Goal: Task Accomplishment & Management: Use online tool/utility

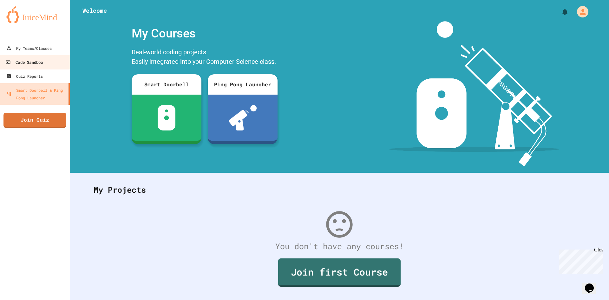
click at [56, 64] on link "Code Sandbox" at bounding box center [35, 62] width 72 height 14
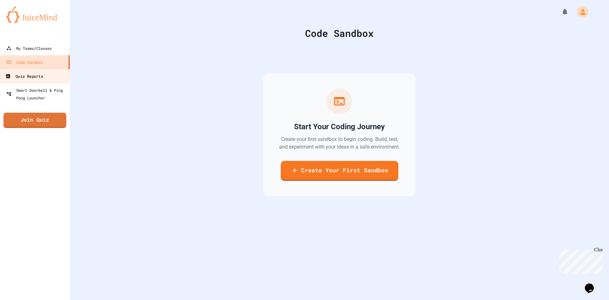
click at [33, 80] on div "Quiz Reports" at bounding box center [23, 76] width 37 height 8
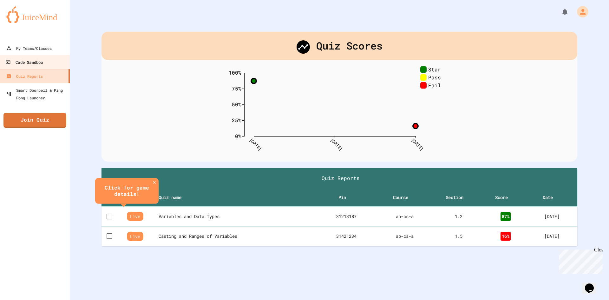
click at [50, 57] on link "Code Sandbox" at bounding box center [35, 62] width 72 height 14
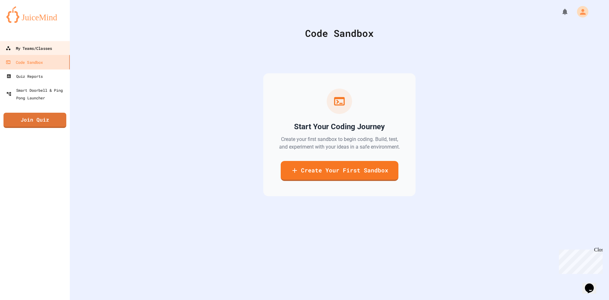
click at [43, 51] on div "My Teams/Classes" at bounding box center [29, 48] width 46 height 8
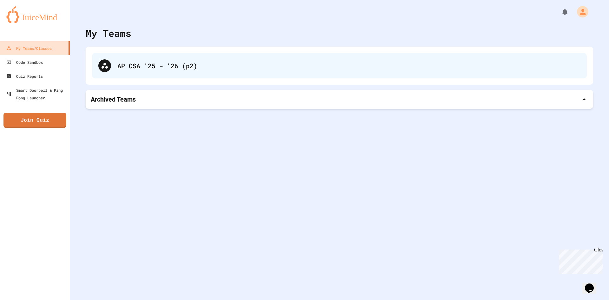
click at [162, 68] on div "AP CSA '25 - '26 (p2)" at bounding box center [348, 66] width 463 height 10
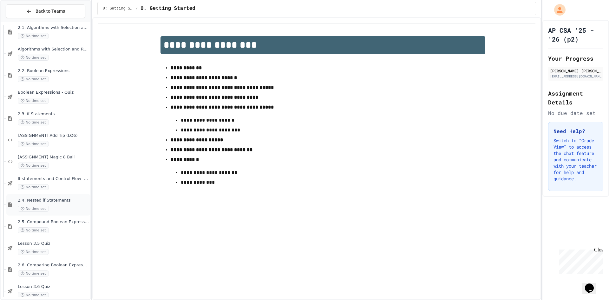
scroll to position [902, 0]
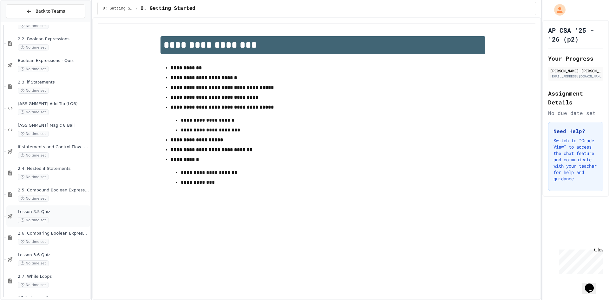
click at [69, 217] on div "No time set" at bounding box center [53, 220] width 71 height 6
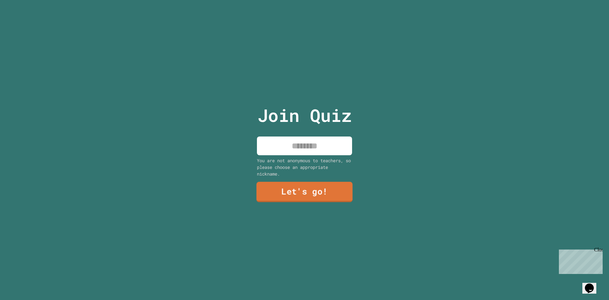
click at [303, 148] on input at bounding box center [304, 145] width 95 height 19
type input "**********"
click at [309, 199] on link "Let's go!" at bounding box center [304, 191] width 97 height 21
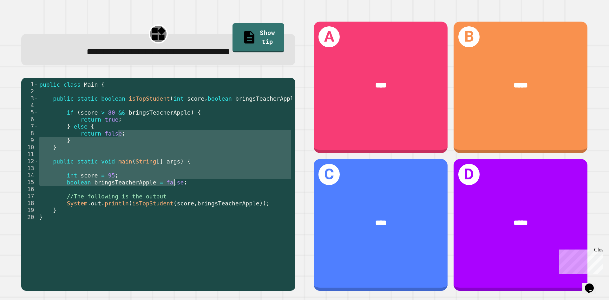
drag, startPoint x: 146, startPoint y: 131, endPoint x: 189, endPoint y: 183, distance: 67.2
click at [189, 183] on div "public class Main { public static boolean isTopStudent ( int score , boolean br…" at bounding box center [165, 182] width 254 height 203
click at [189, 183] on div "public class Main { public static boolean isTopStudent ( int score , boolean br…" at bounding box center [165, 177] width 254 height 193
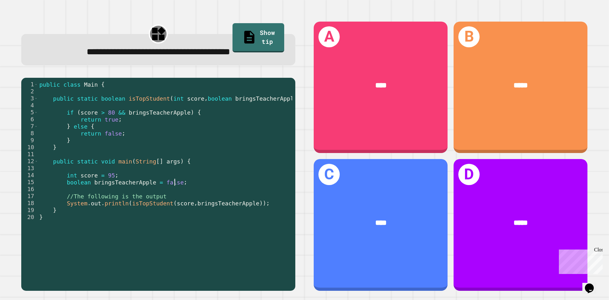
click at [255, 35] on link "Show tip" at bounding box center [259, 37] width 52 height 29
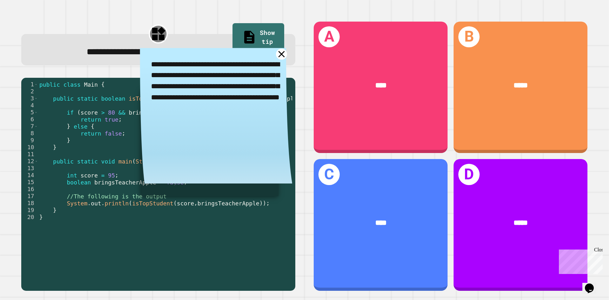
click at [276, 58] on icon at bounding box center [281, 54] width 11 height 11
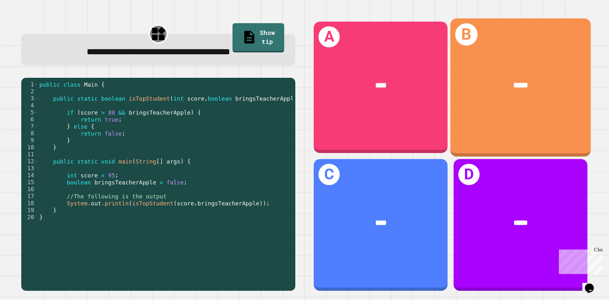
click at [558, 110] on div "B *****" at bounding box center [521, 87] width 141 height 138
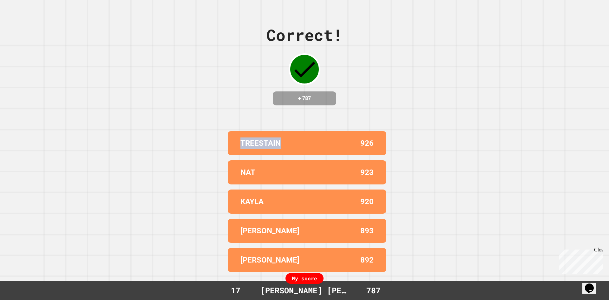
drag, startPoint x: 276, startPoint y: 138, endPoint x: 232, endPoint y: 136, distance: 43.9
click at [232, 136] on div "TREESTAIN 926" at bounding box center [307, 143] width 159 height 24
click at [310, 145] on div "TREESTAIN 926" at bounding box center [307, 143] width 159 height 24
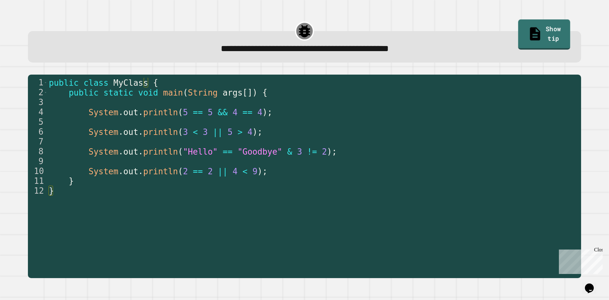
click at [519, 28] on link "Show tip" at bounding box center [545, 34] width 52 height 30
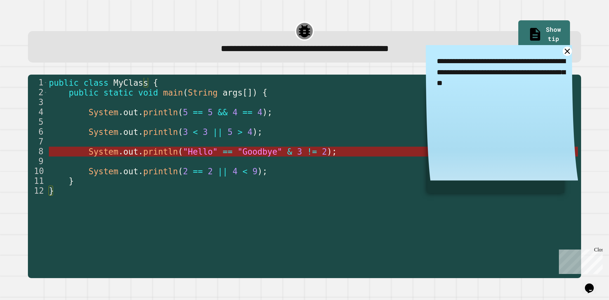
click at [123, 149] on span "out" at bounding box center [130, 152] width 15 height 10
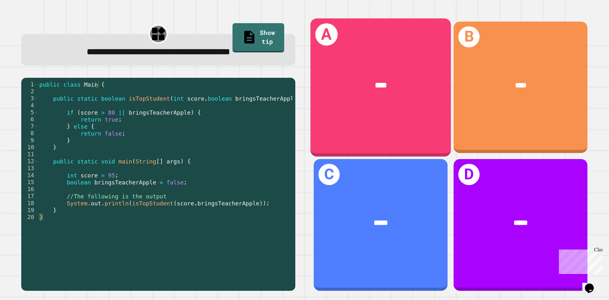
click at [380, 96] on div "****" at bounding box center [381, 85] width 141 height 43
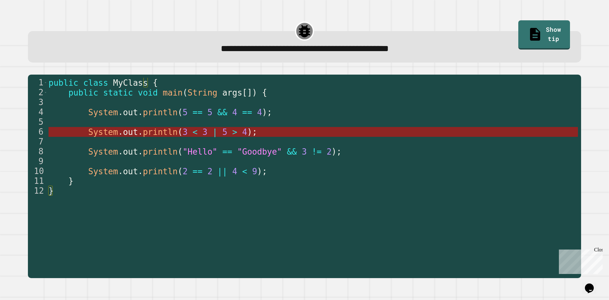
click at [242, 132] on span "4" at bounding box center [244, 132] width 5 height 10
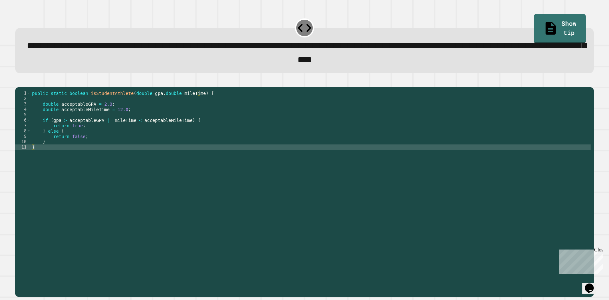
click at [86, 137] on div "public static boolean isStudentAthlete ( double gpa , double mileTime ) { doubl…" at bounding box center [311, 184] width 560 height 189
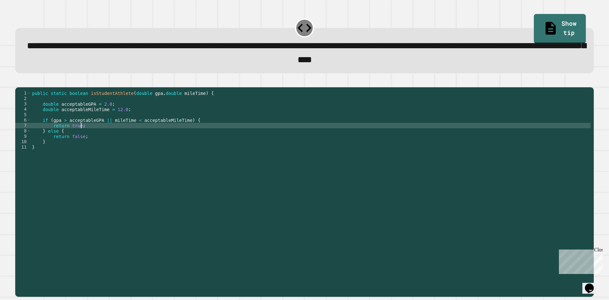
click at [105, 132] on div "public static boolean isStudentAthlete ( double gpa , double mileTime ) { doubl…" at bounding box center [311, 184] width 560 height 189
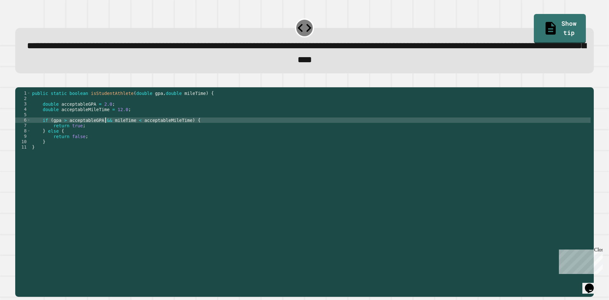
scroll to position [0, 5]
type textarea "**********"
click at [18, 82] on icon "button" at bounding box center [18, 82] width 0 height 0
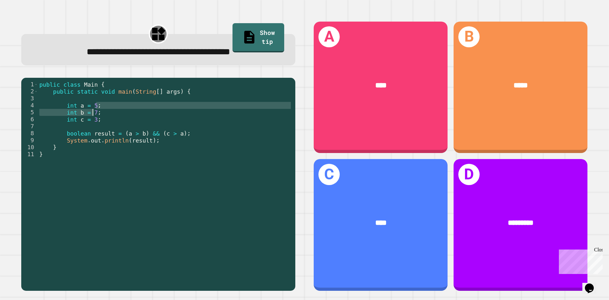
drag, startPoint x: 144, startPoint y: 108, endPoint x: 93, endPoint y: 113, distance: 51.0
click at [93, 113] on div "public class Main { public static void main ( String [ ] args ) { int a = 5 ; i…" at bounding box center [165, 182] width 254 height 203
click at [103, 117] on div "public class Main { public static void main ( String [ ] args ) { int a = 5 ; i…" at bounding box center [165, 182] width 254 height 203
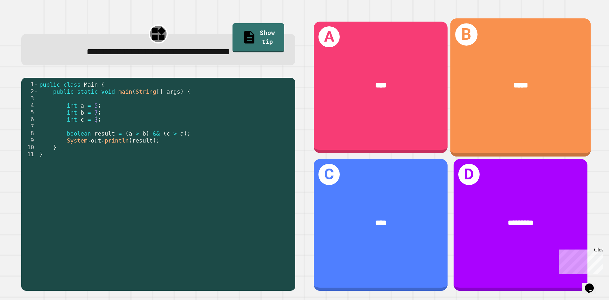
click at [551, 90] on div "*****" at bounding box center [521, 85] width 141 height 43
